Goal: Task Accomplishment & Management: Use online tool/utility

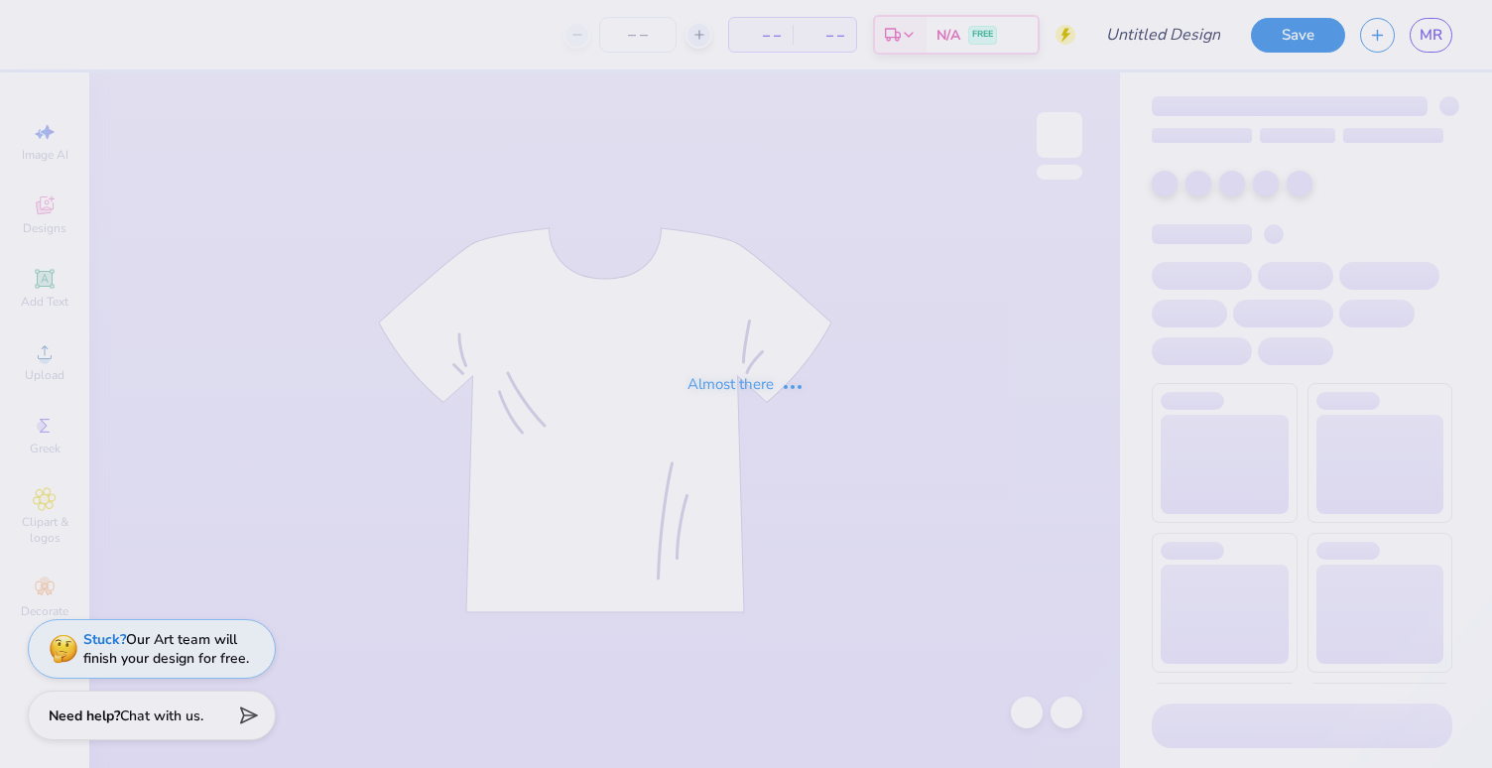
type input "olympics 4"
type input "129"
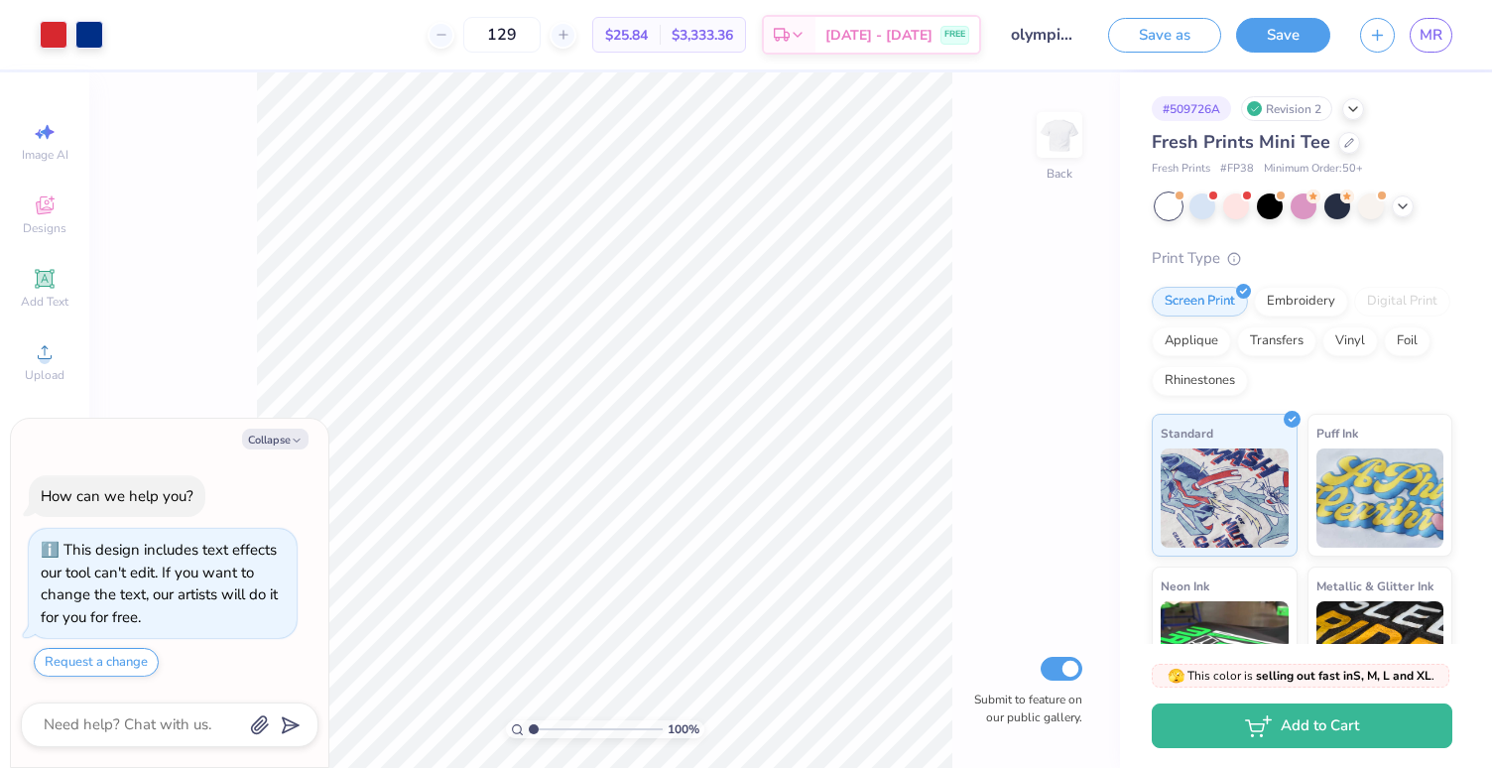
type textarea "x"
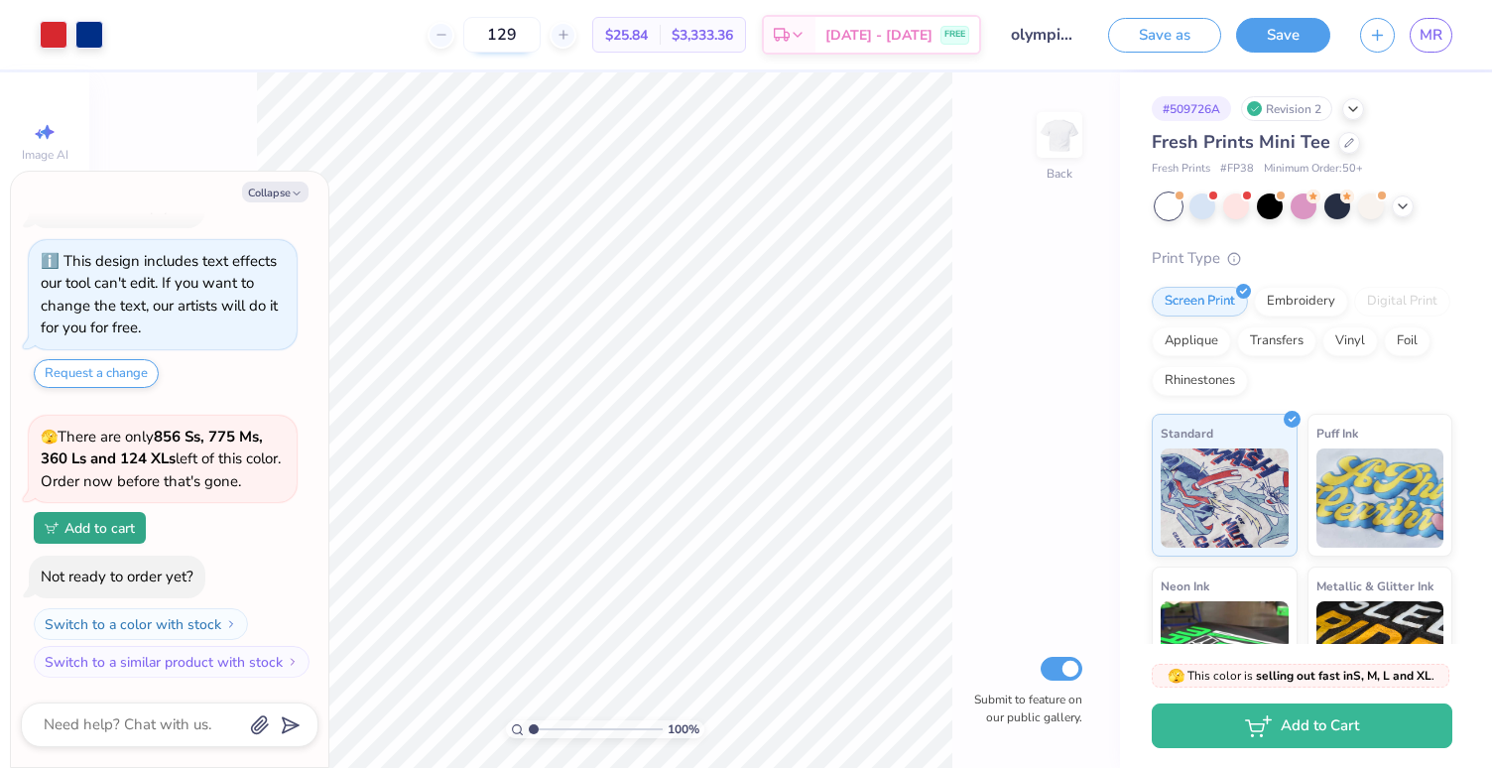
click at [534, 38] on input "129" at bounding box center [501, 35] width 77 height 36
click at [541, 31] on input "129" at bounding box center [501, 35] width 77 height 36
type input "125"
click at [530, 32] on input "125" at bounding box center [501, 35] width 77 height 36
click at [1266, 53] on div "Save as Save MR" at bounding box center [1300, 34] width 384 height 69
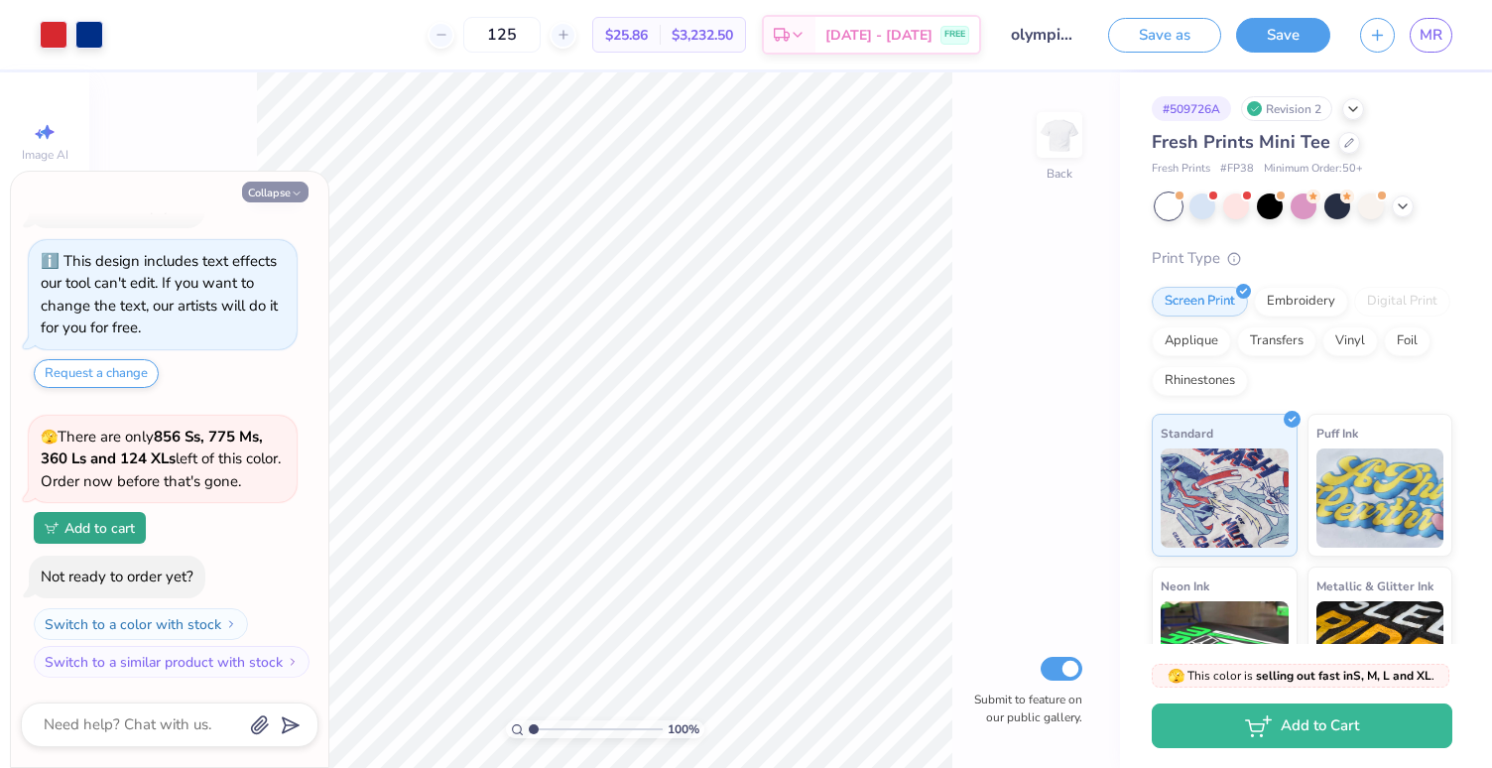
click at [277, 184] on button "Collapse" at bounding box center [275, 192] width 66 height 21
type textarea "x"
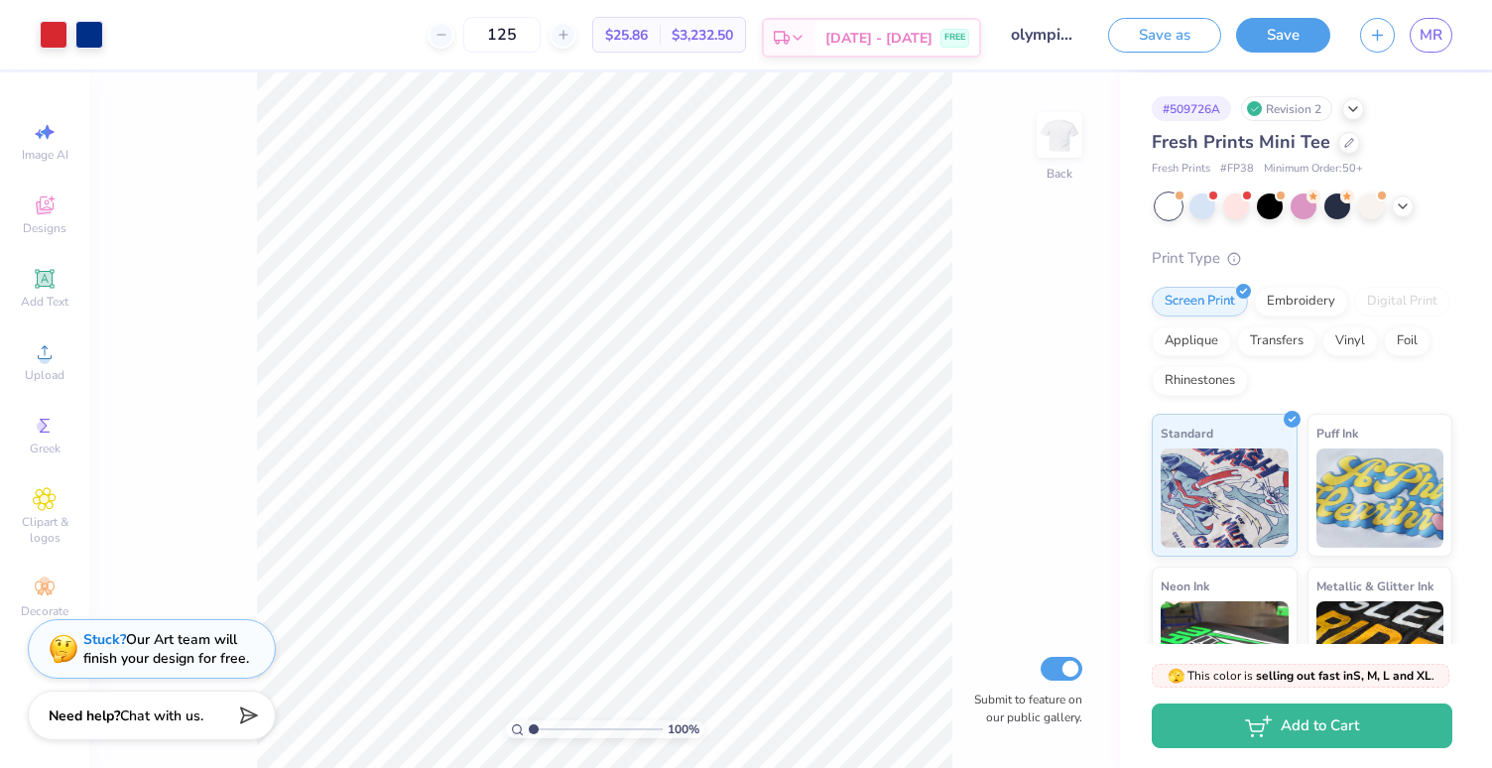
click at [855, 43] on span "[DATE] - [DATE]" at bounding box center [879, 38] width 107 height 21
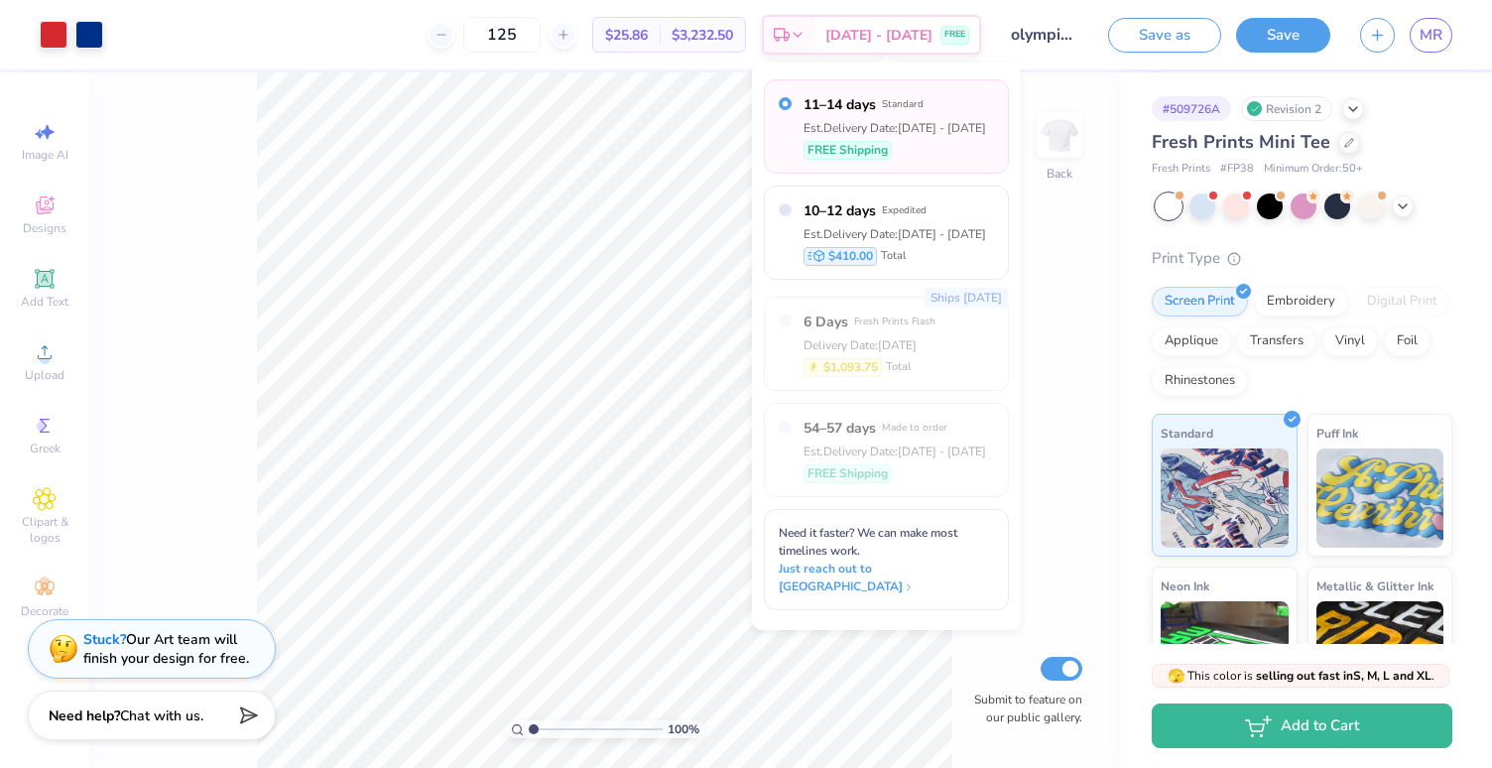
click at [648, 38] on span "$25.86" at bounding box center [626, 35] width 43 height 21
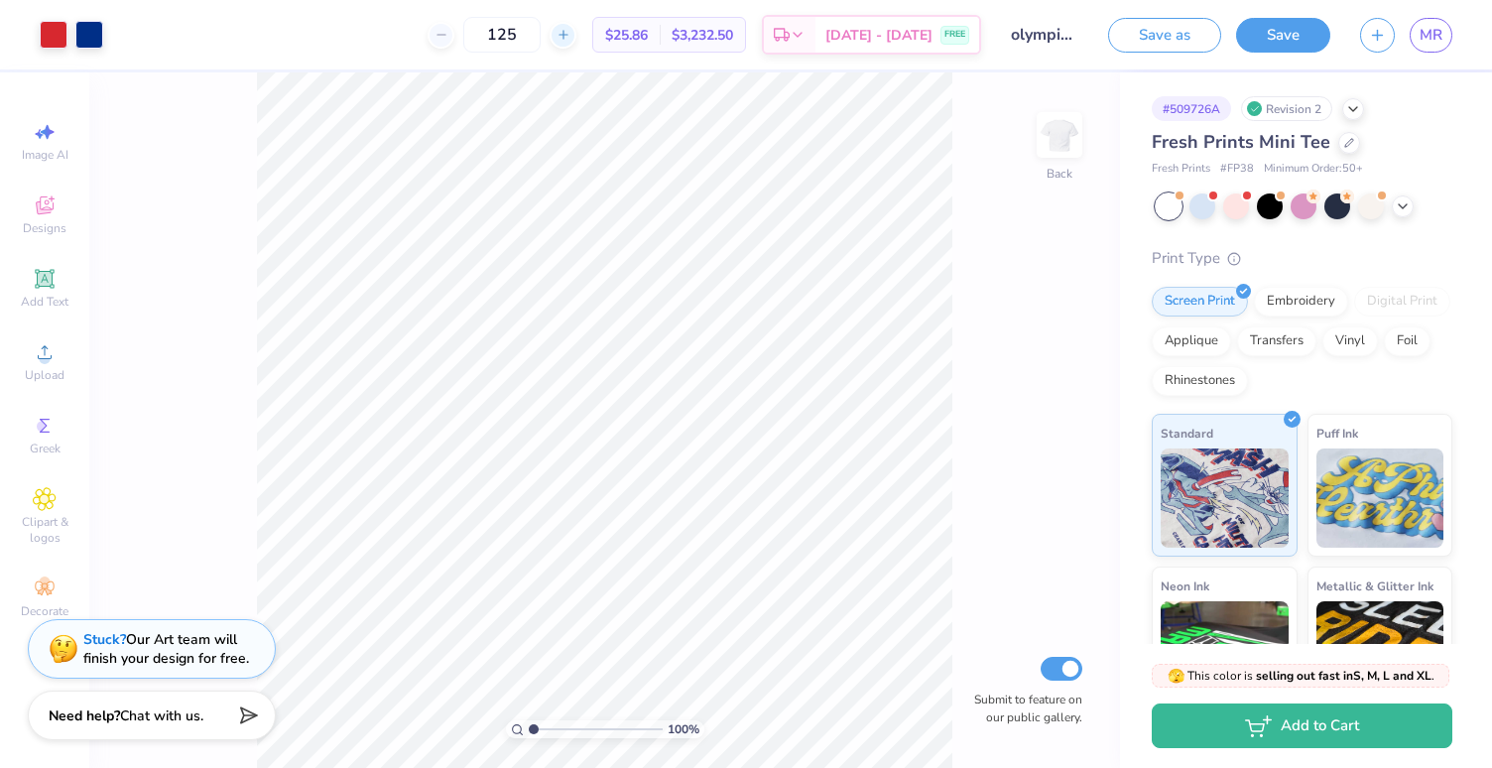
click at [571, 29] on icon at bounding box center [564, 35] width 14 height 14
click at [449, 31] on icon at bounding box center [442, 35] width 14 height 14
type input "125"
click at [537, 35] on input "125" at bounding box center [501, 35] width 77 height 36
click at [1269, 30] on button "Save" at bounding box center [1283, 32] width 94 height 35
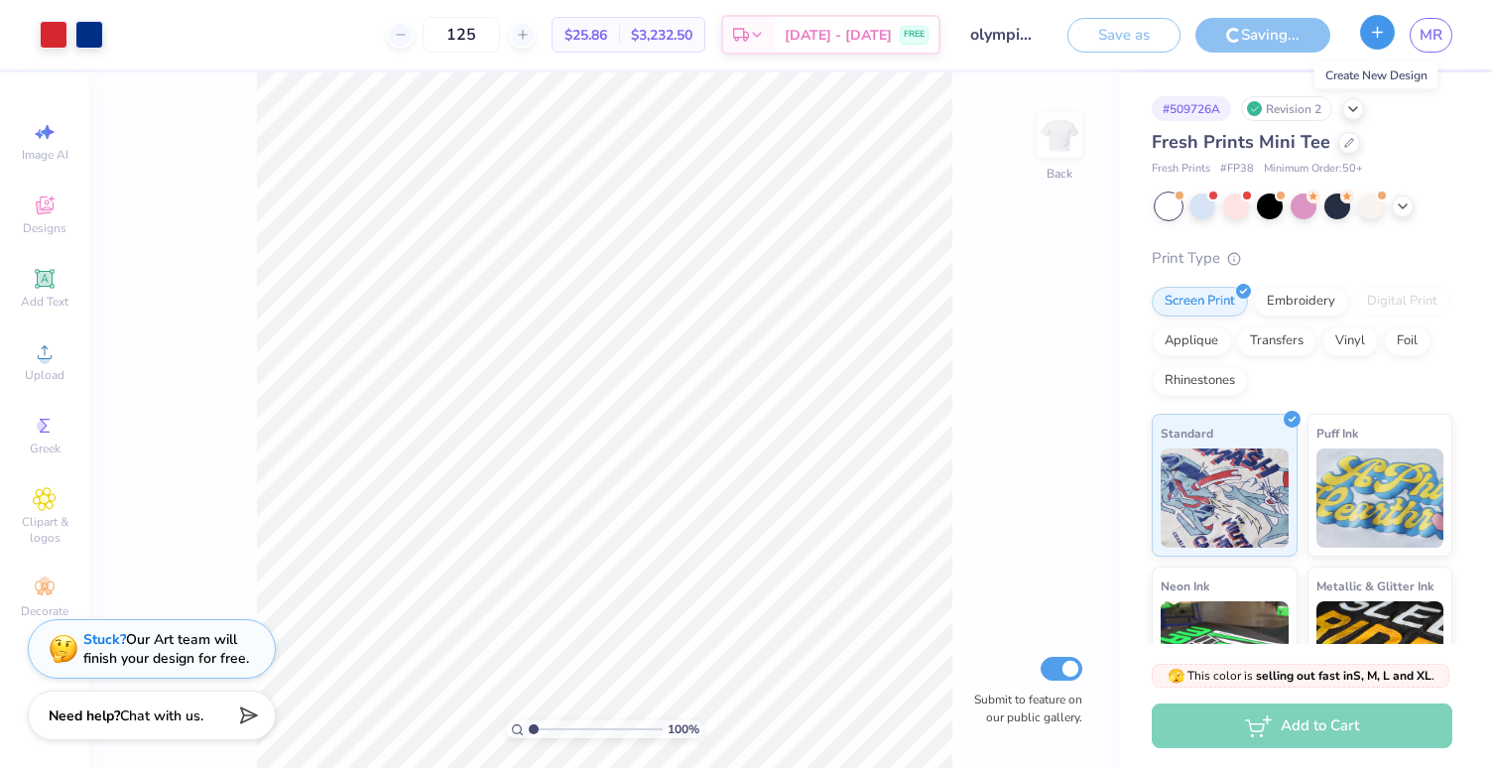
click at [1384, 28] on icon "button" at bounding box center [1377, 32] width 17 height 17
